Goal: Transaction & Acquisition: Download file/media

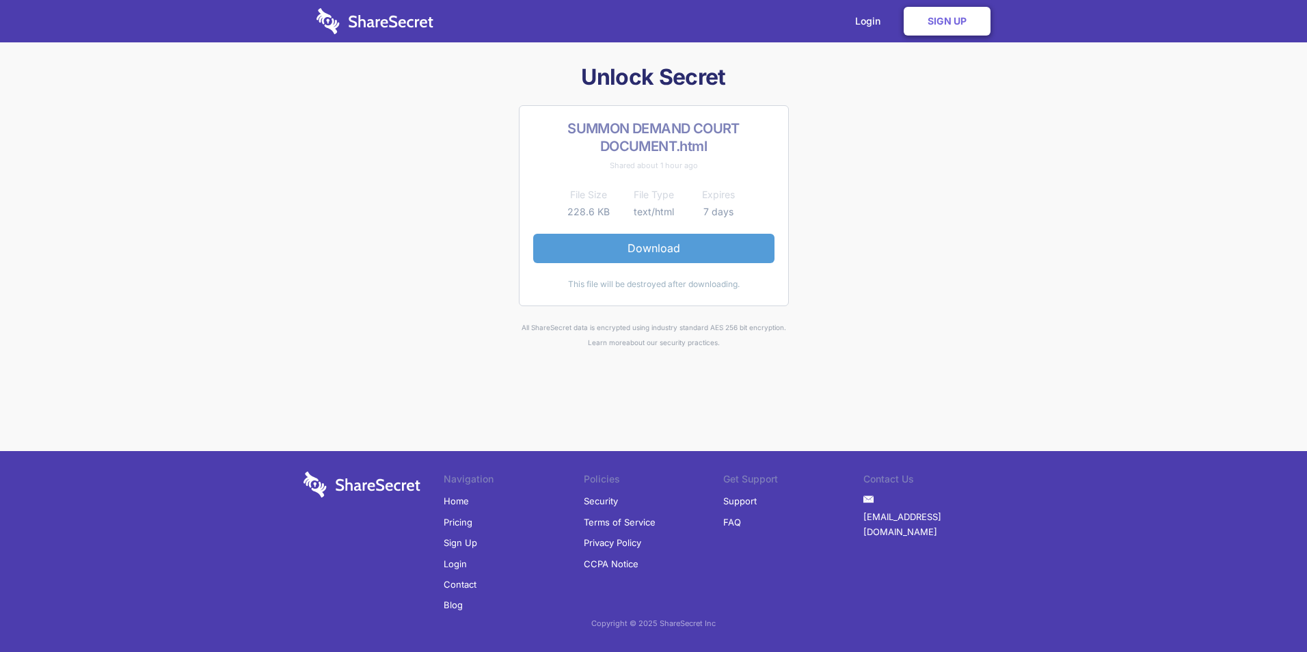
click at [632, 247] on link "Download" at bounding box center [653, 248] width 241 height 29
click at [625, 247] on link "Download" at bounding box center [653, 248] width 241 height 29
click at [656, 243] on link "Download" at bounding box center [653, 248] width 241 height 29
click at [671, 245] on link "Download" at bounding box center [653, 248] width 241 height 29
